Goal: Navigation & Orientation: Understand site structure

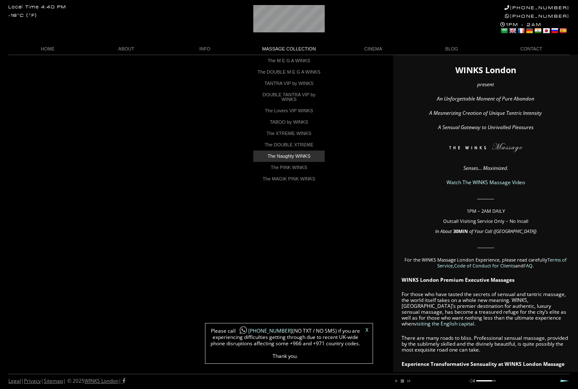
click at [299, 162] on link "The Naughty WINKS" at bounding box center [288, 155] width 71 height 11
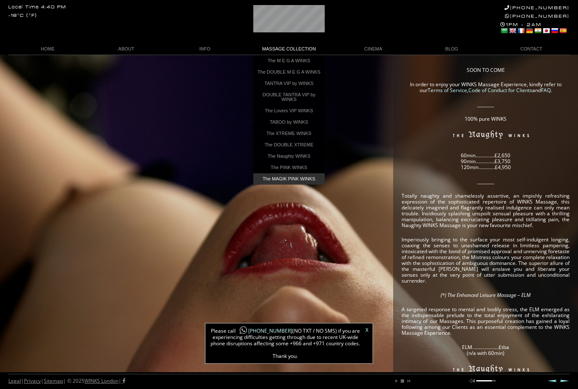
click at [310, 182] on link "The MAGIK PINK WINKS" at bounding box center [288, 178] width 71 height 11
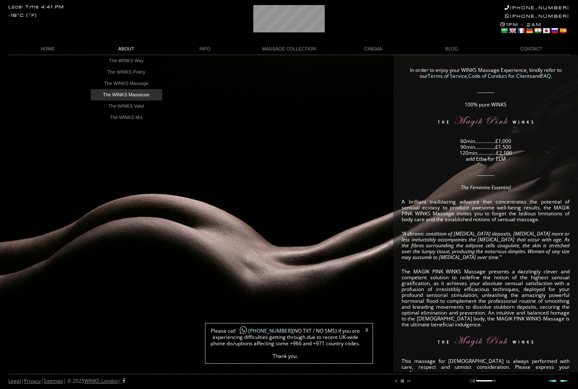
click at [113, 100] on link "The WINKS Masseuse" at bounding box center [126, 94] width 71 height 11
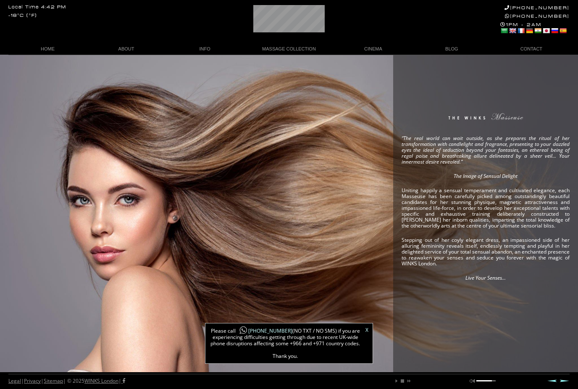
click at [292, 59] on div "“The real world can wait outside, as she prepares the ritual of her transformat…" at bounding box center [289, 213] width 578 height 317
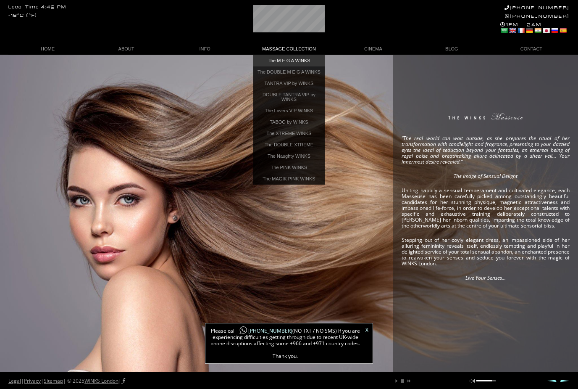
click at [297, 62] on link "The M E G A WINKS" at bounding box center [288, 60] width 71 height 11
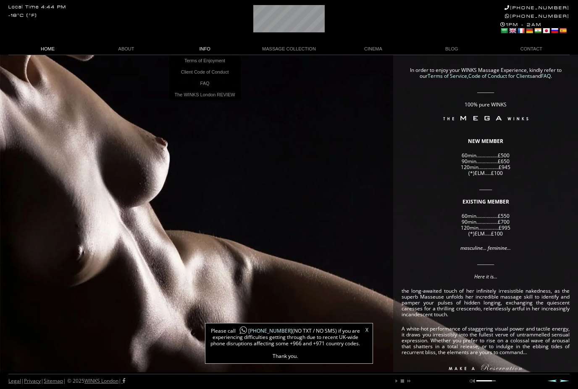
click at [45, 53] on link "HOME" at bounding box center [47, 48] width 79 height 11
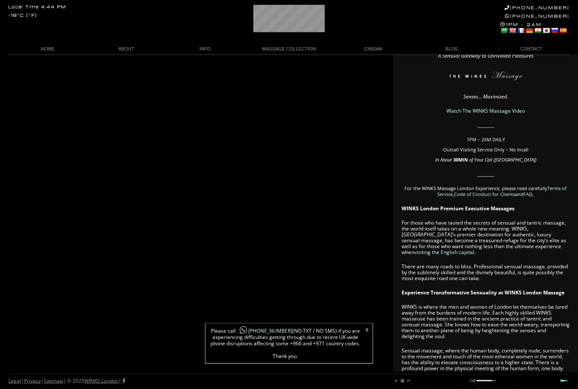
scroll to position [71, 0]
